Goal: Information Seeking & Learning: Check status

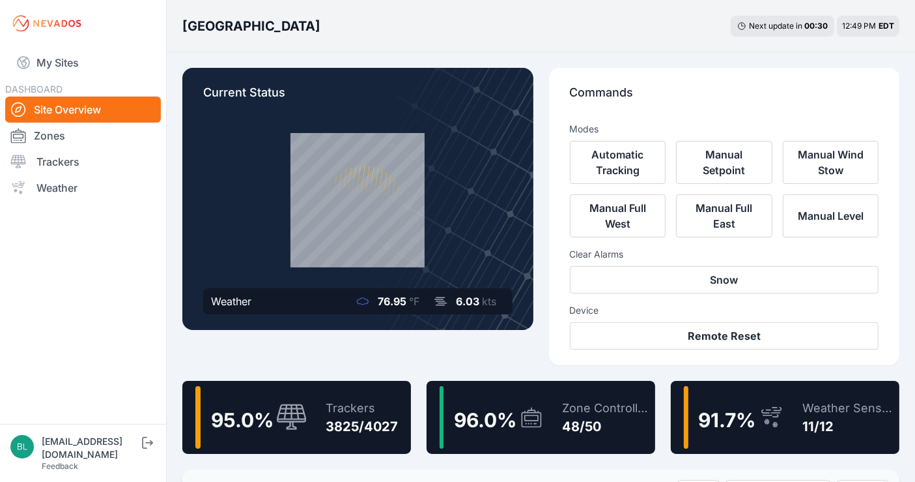
click at [323, 395] on div "Trackers 3825/4027" at bounding box center [355, 417] width 85 height 63
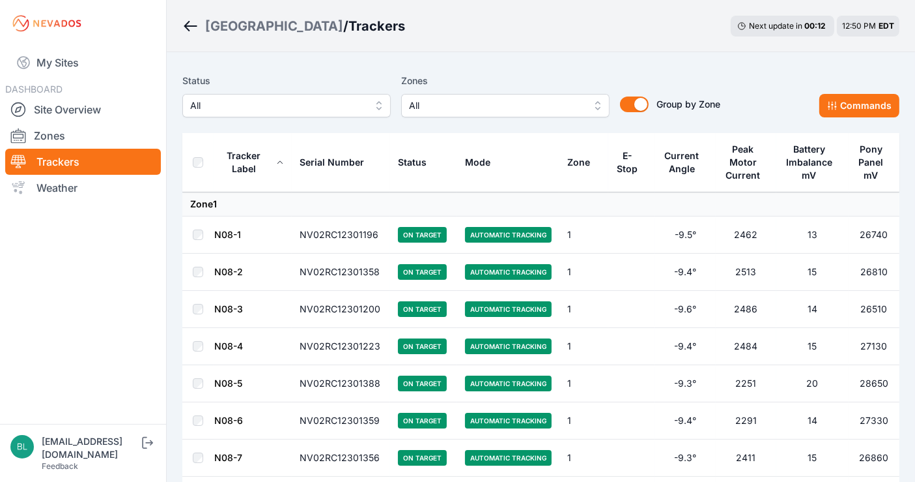
click at [324, 100] on span "All" at bounding box center [277, 106] width 175 height 16
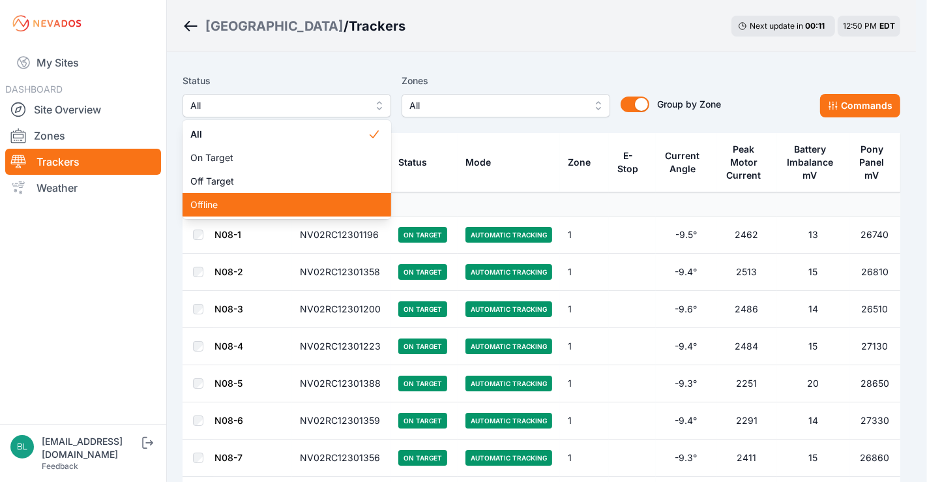
click at [287, 196] on div "Offline" at bounding box center [286, 204] width 208 height 23
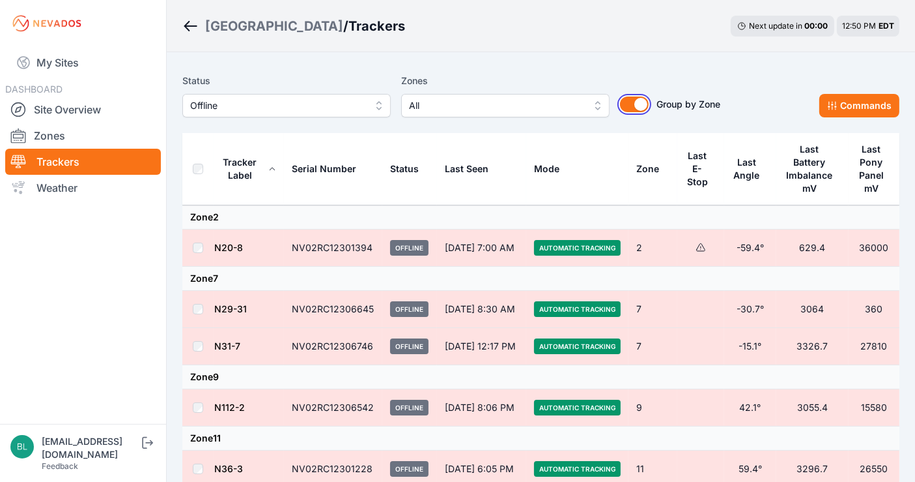
click at [637, 104] on button "Group by Zone" at bounding box center [634, 104] width 29 height 16
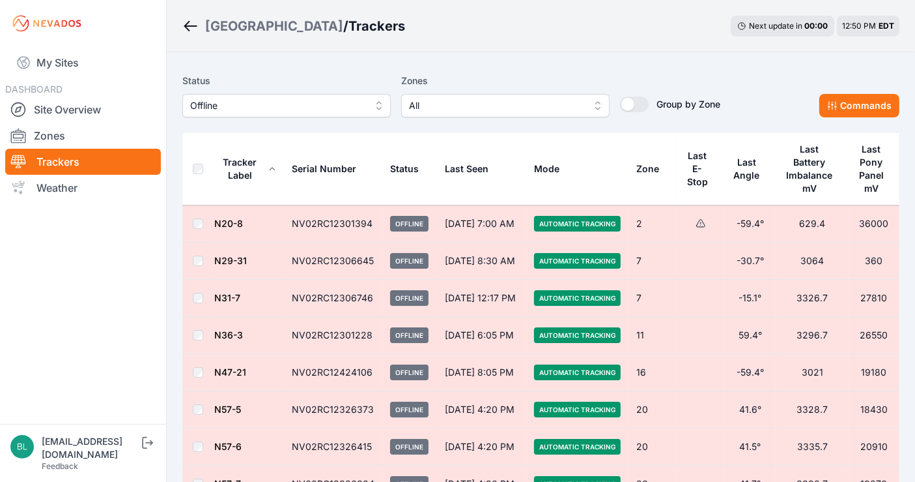
click at [252, 174] on div "Tracker Label" at bounding box center [239, 169] width 51 height 26
click at [251, 172] on div "Tracker Label" at bounding box center [239, 169] width 51 height 26
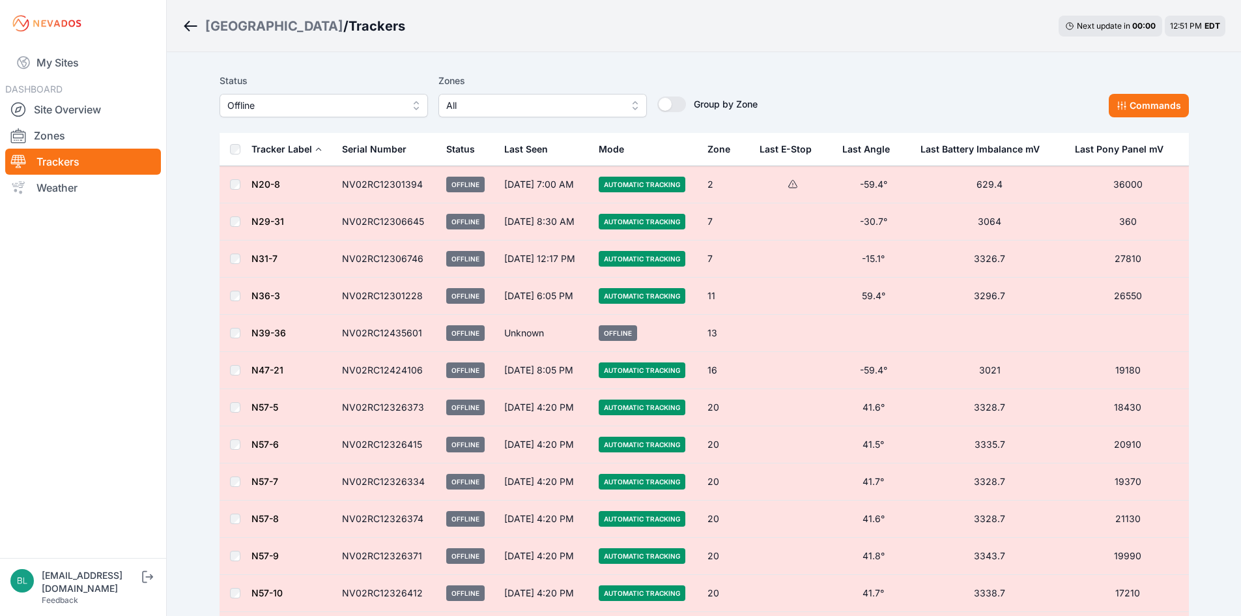
click at [627, 109] on button "All" at bounding box center [542, 105] width 208 height 23
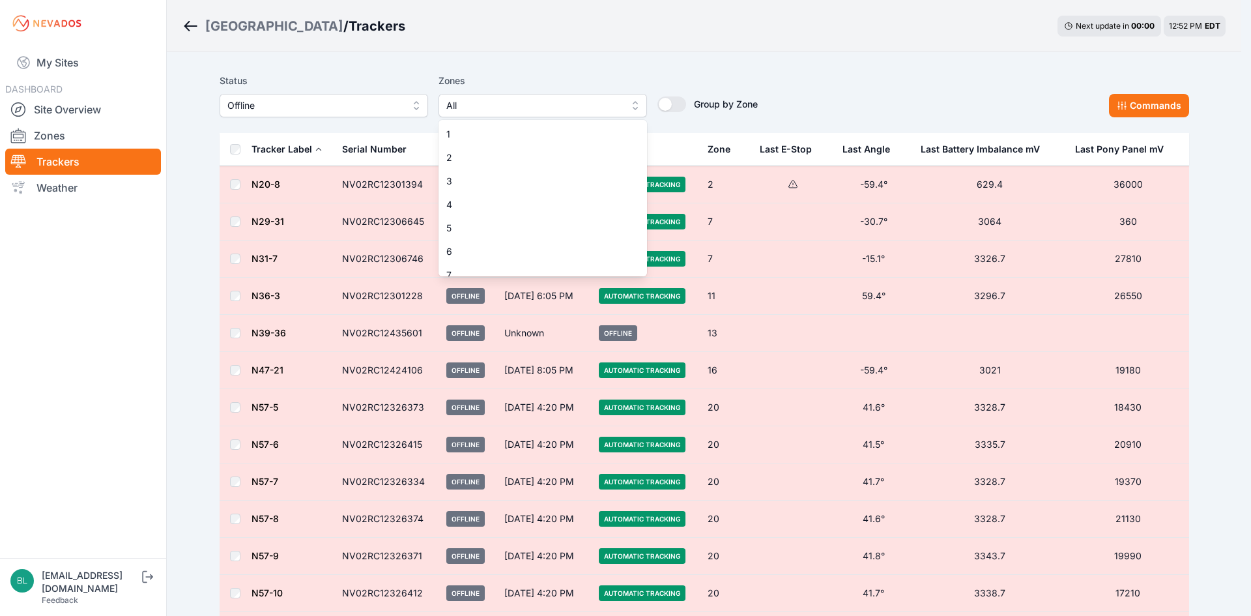
click at [794, 91] on div "Status Offline Zones All 1 2 3 4 5 6 7 8 9 10 11 11-2 12 13 14 15 16 17 18 18-2…" at bounding box center [705, 95] width 970 height 44
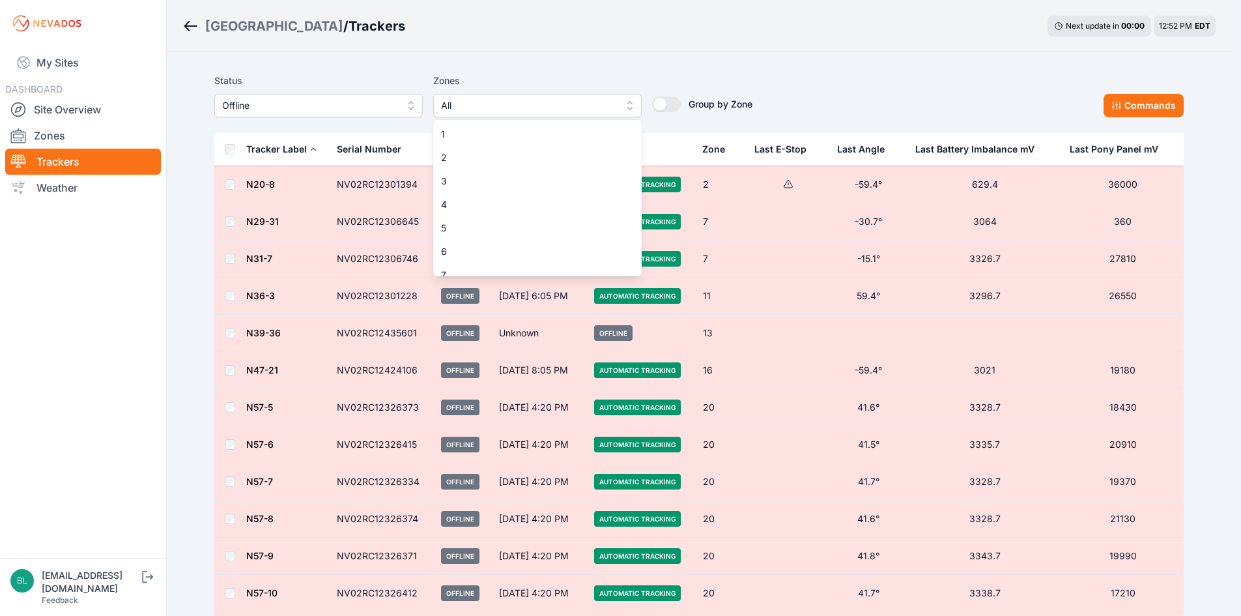
click at [609, 104] on span "All" at bounding box center [528, 106] width 175 height 16
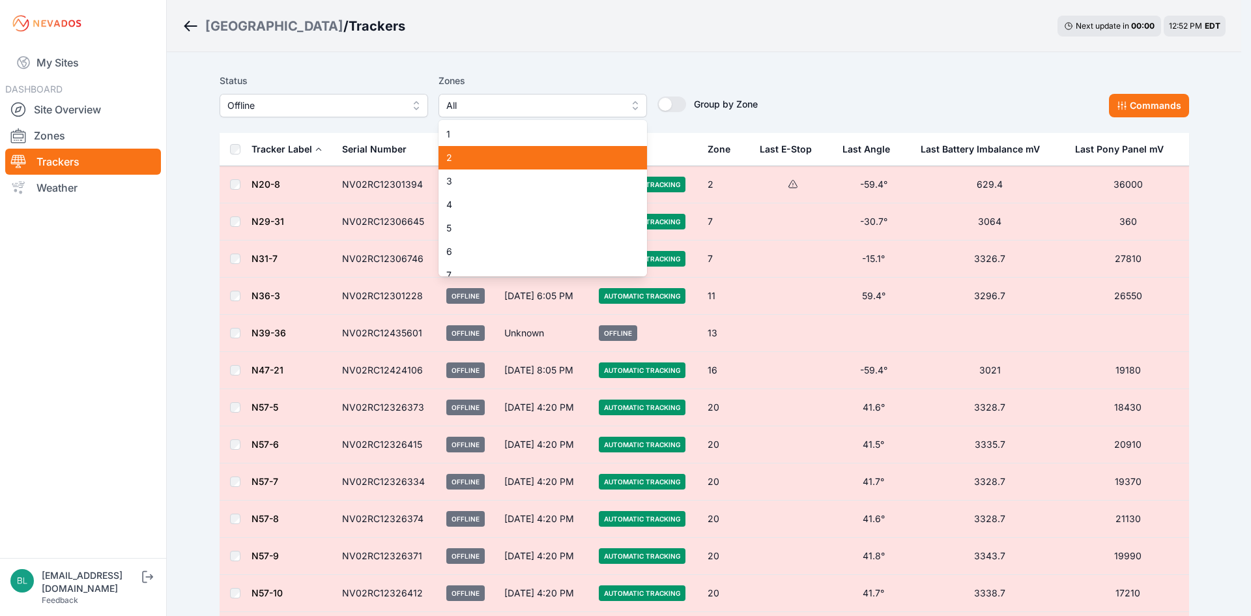
click at [586, 156] on span "2" at bounding box center [534, 157] width 177 height 13
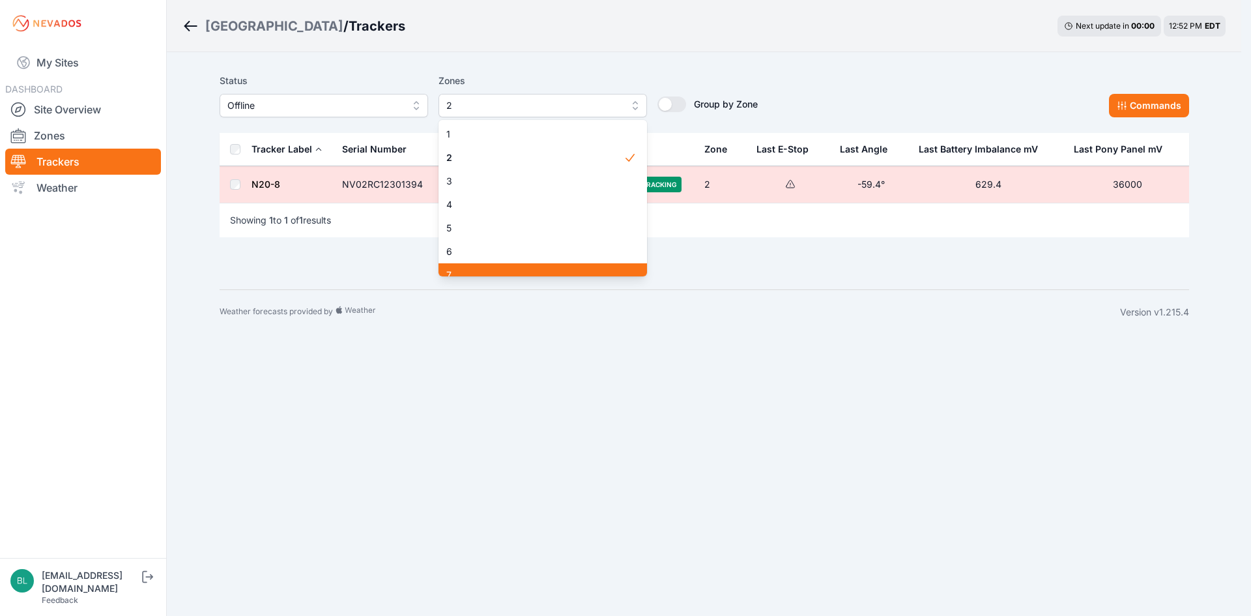
click at [575, 270] on span "7" at bounding box center [534, 274] width 177 height 13
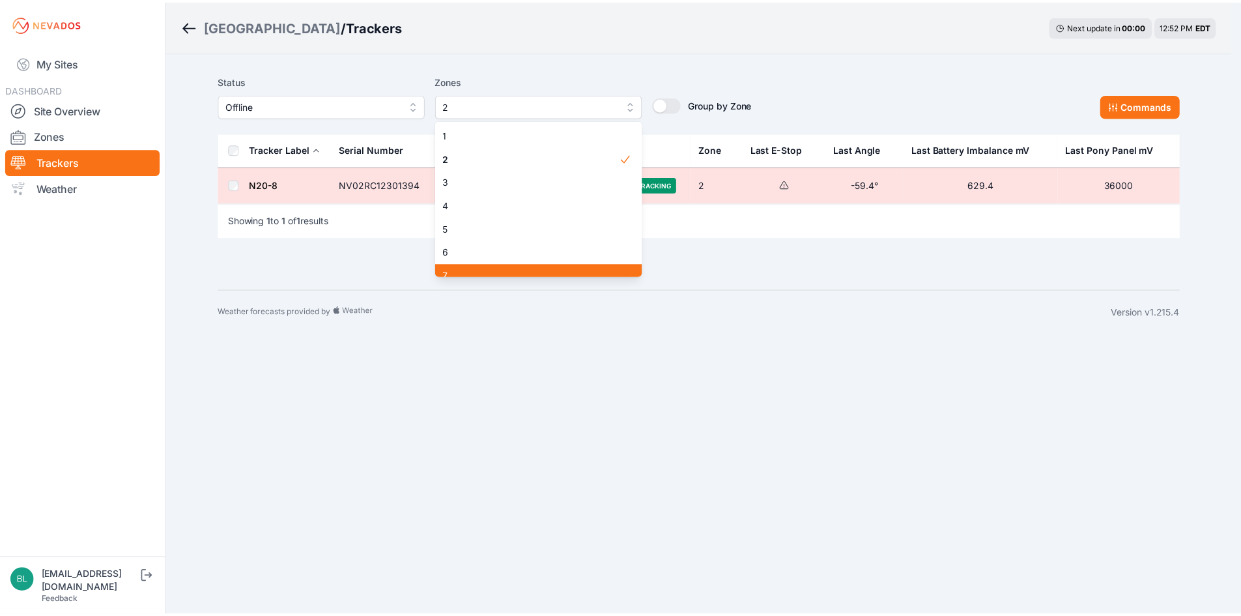
scroll to position [10, 0]
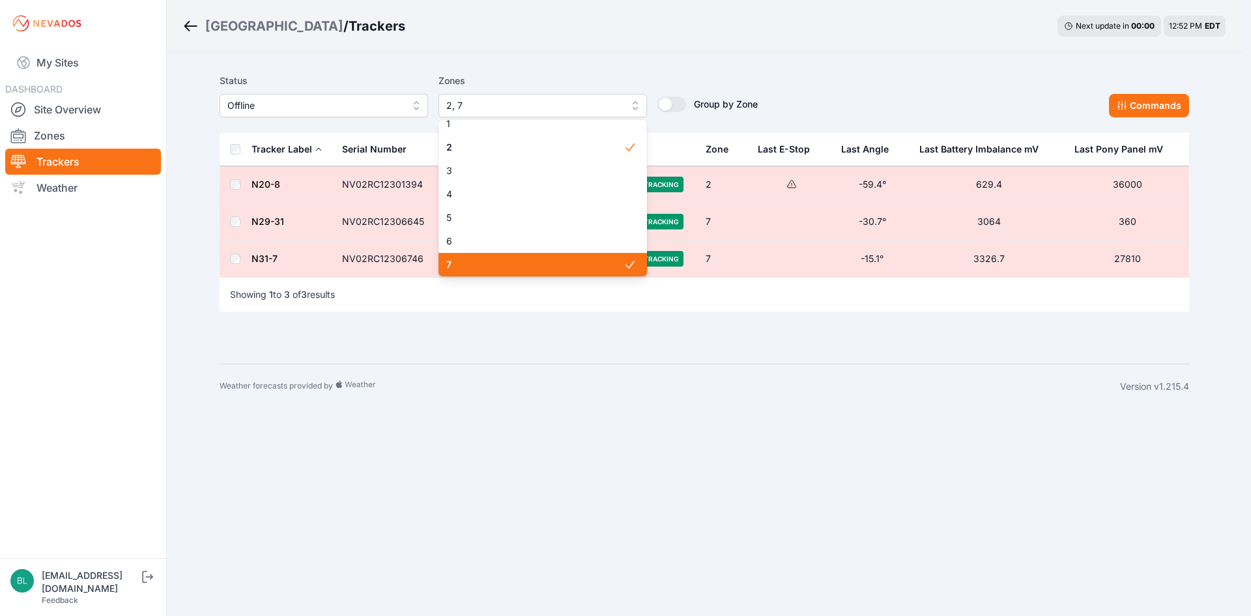
click at [605, 270] on span "7" at bounding box center [534, 264] width 177 height 13
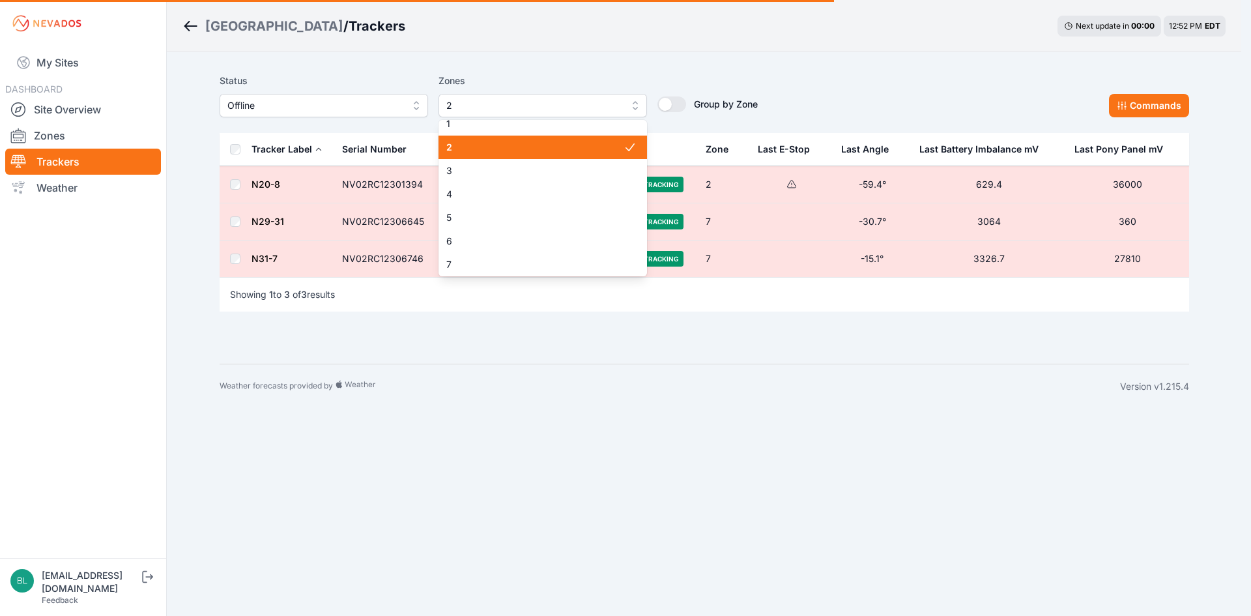
click at [603, 139] on div "2" at bounding box center [542, 147] width 208 height 23
click at [861, 94] on div "Status Offline Zones All 1 2 3 4 5 6 7 8 9 10 11 11-2 12 13 14 15 16 17 18 18-2…" at bounding box center [705, 95] width 970 height 44
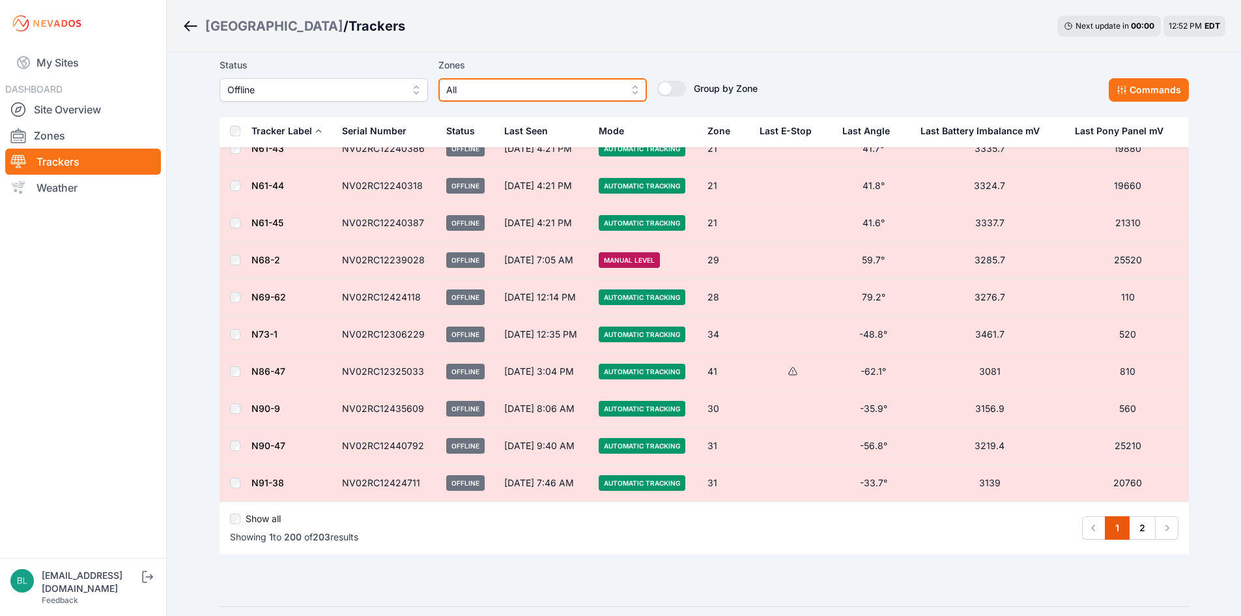
scroll to position [7127, 0]
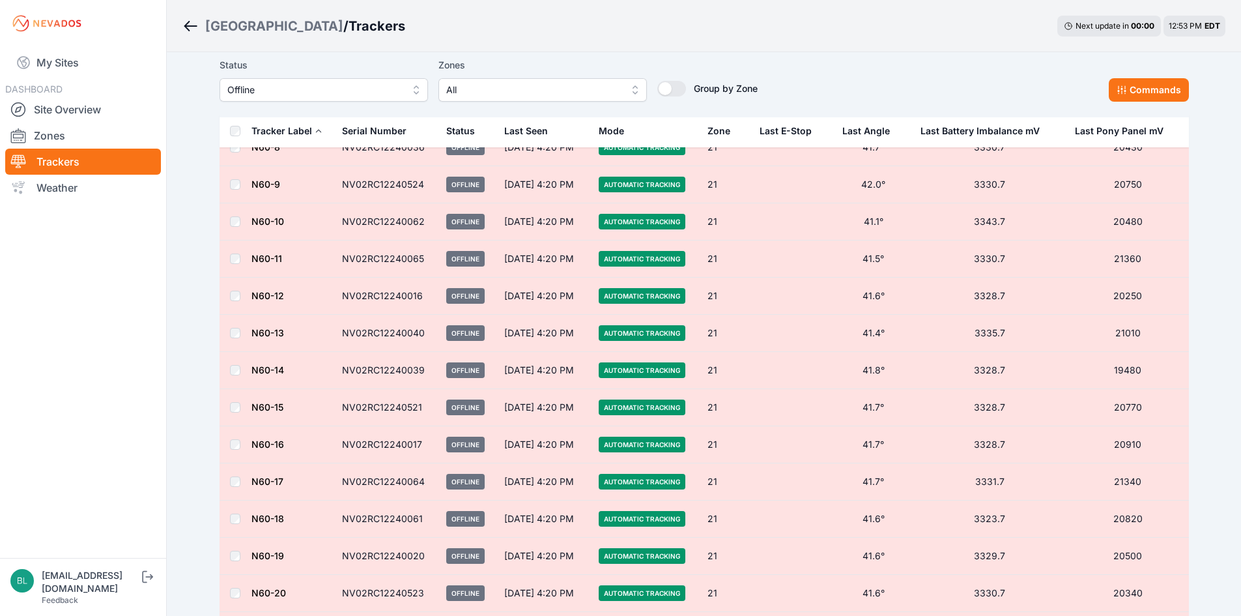
scroll to position [7221, 0]
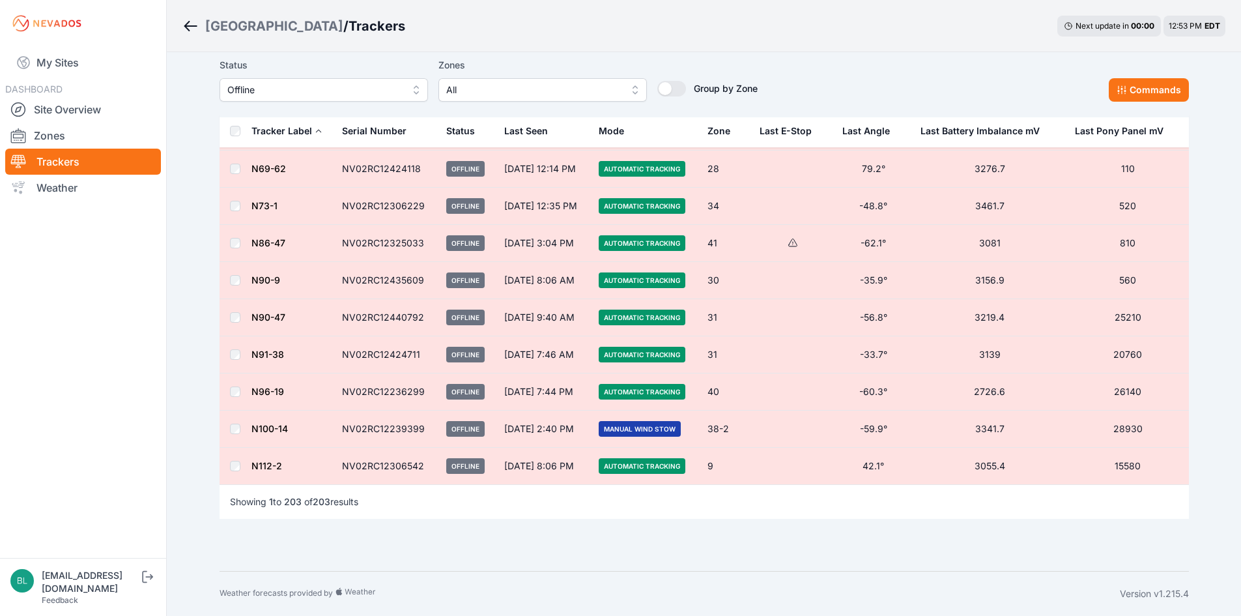
click at [263, 500] on p "Showing 1 to 203 of 203 results" at bounding box center [294, 501] width 128 height 13
drag, startPoint x: 371, startPoint y: 464, endPoint x: 422, endPoint y: 464, distance: 50.8
click at [422, 464] on td "NV02RC12306542" at bounding box center [386, 466] width 104 height 37
drag, startPoint x: 744, startPoint y: 463, endPoint x: 831, endPoint y: 462, distance: 87.3
click at [831, 462] on tr "N112-2 NV02RC12306542 Offline [DATE] 8:06 PM Automatic Tracking 9 42.1° 3055.4 …" at bounding box center [705, 466] width 970 height 37
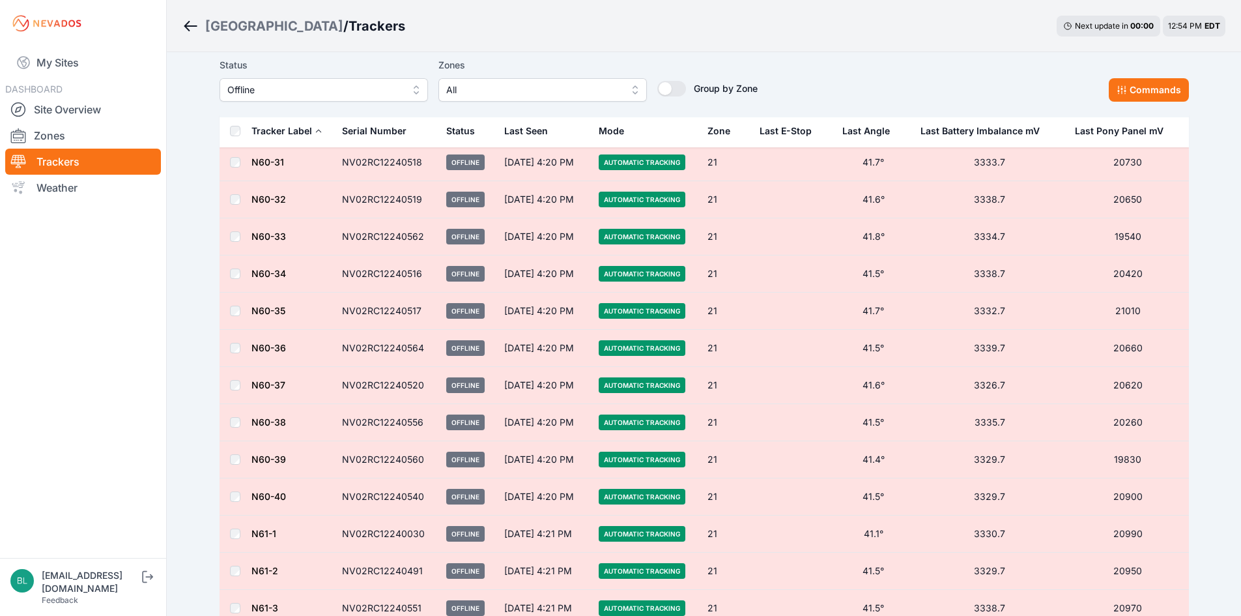
scroll to position [5669, 0]
